Goal: Task Accomplishment & Management: Use online tool/utility

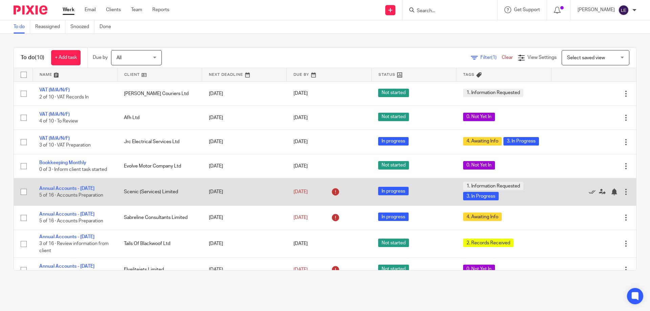
scroll to position [64, 0]
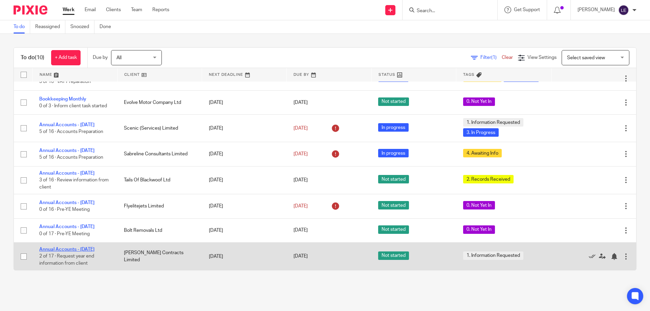
click at [76, 250] on link "Annual Accounts - [DATE]" at bounding box center [66, 249] width 55 height 5
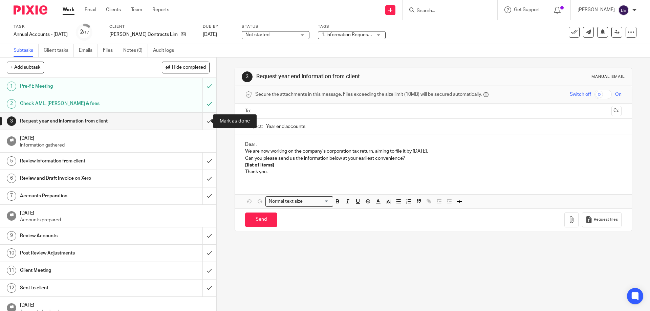
click at [201, 120] on input "submit" at bounding box center [108, 121] width 216 height 17
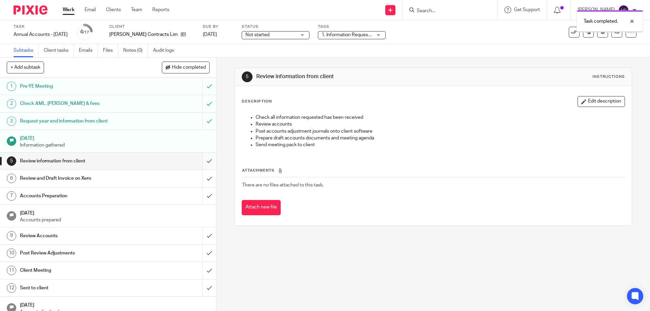
click at [202, 160] on input "submit" at bounding box center [108, 161] width 216 height 17
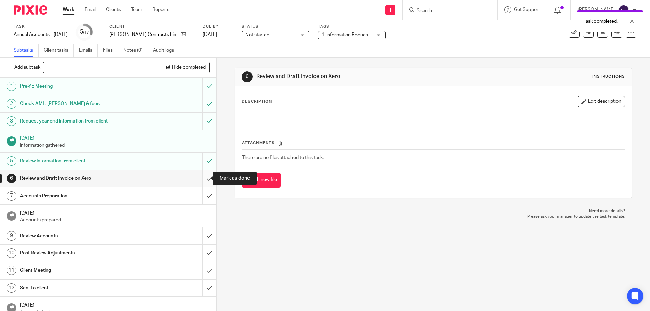
drag, startPoint x: 206, startPoint y: 181, endPoint x: 147, endPoint y: 50, distance: 143.5
click at [205, 181] on input "submit" at bounding box center [108, 178] width 216 height 17
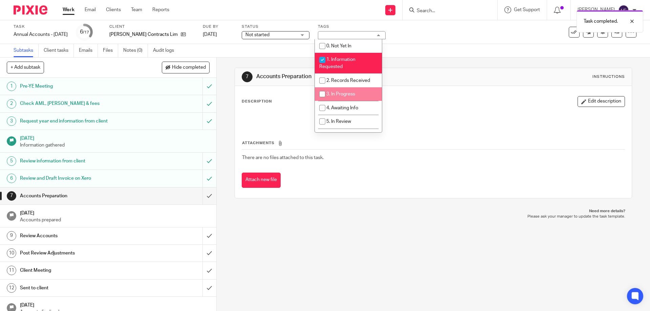
click at [336, 94] on span "3. In Progress" at bounding box center [340, 94] width 29 height 5
checkbox input "true"
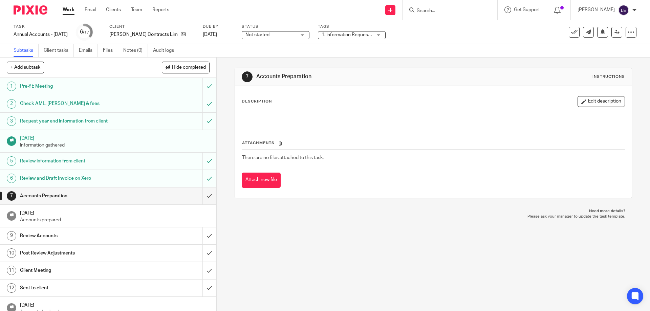
click at [321, 227] on div "7 Accounts Preparation Instructions Description Edit description Attachments Th…" at bounding box center [433, 184] width 433 height 253
